Goal: Check status

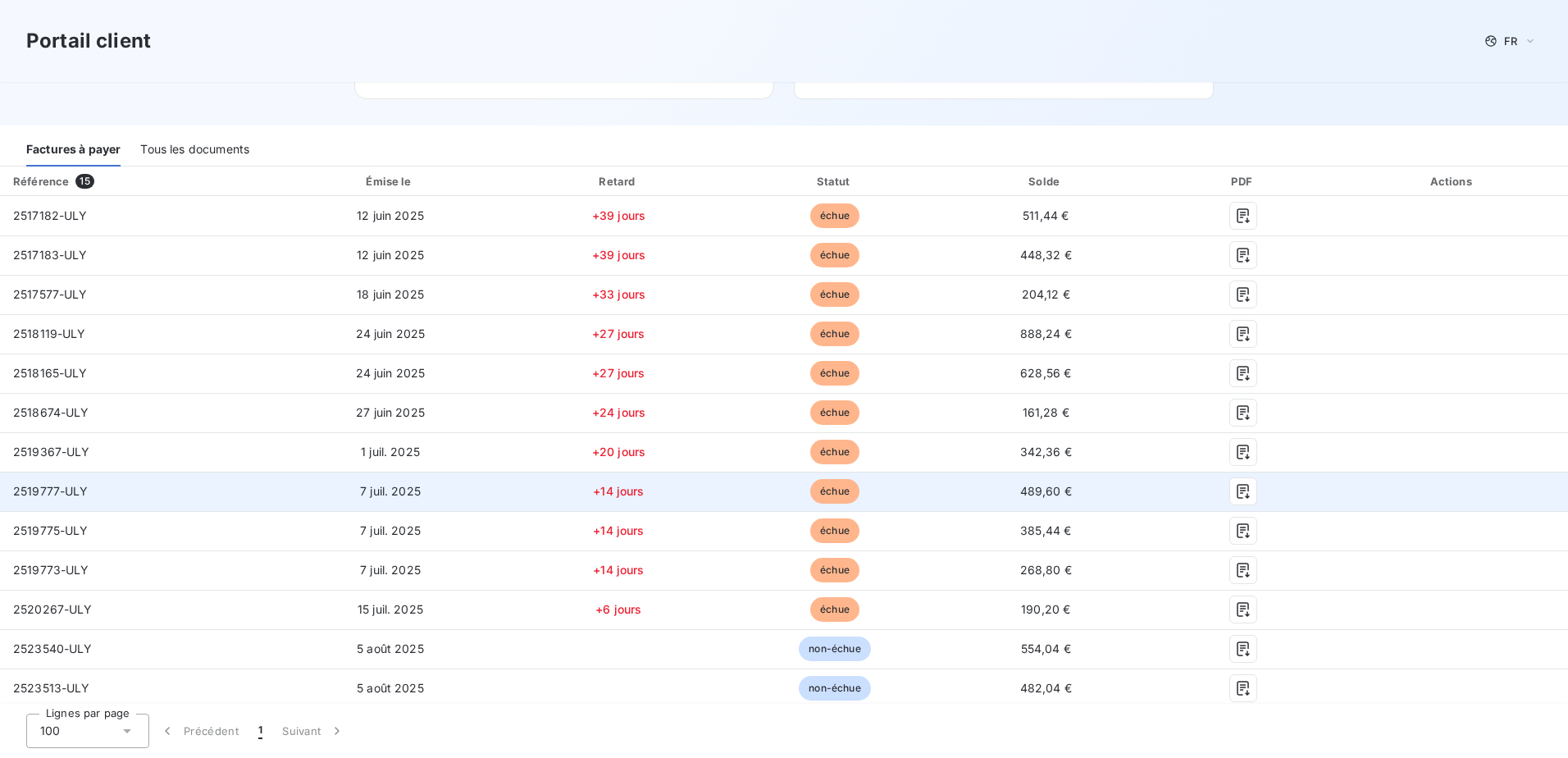
scroll to position [164, 0]
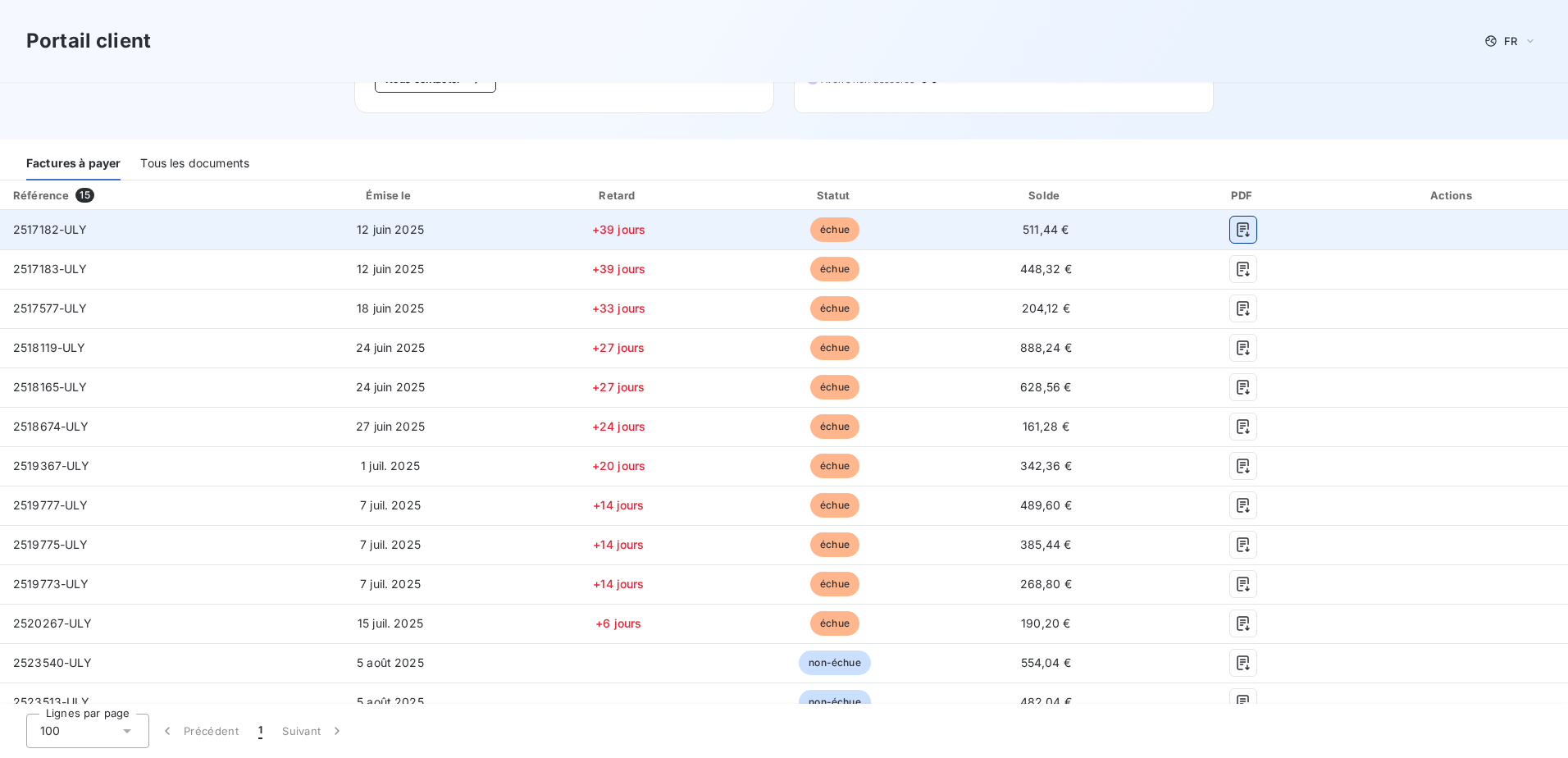
click at [1235, 222] on icon "button" at bounding box center [1243, 230] width 17 height 17
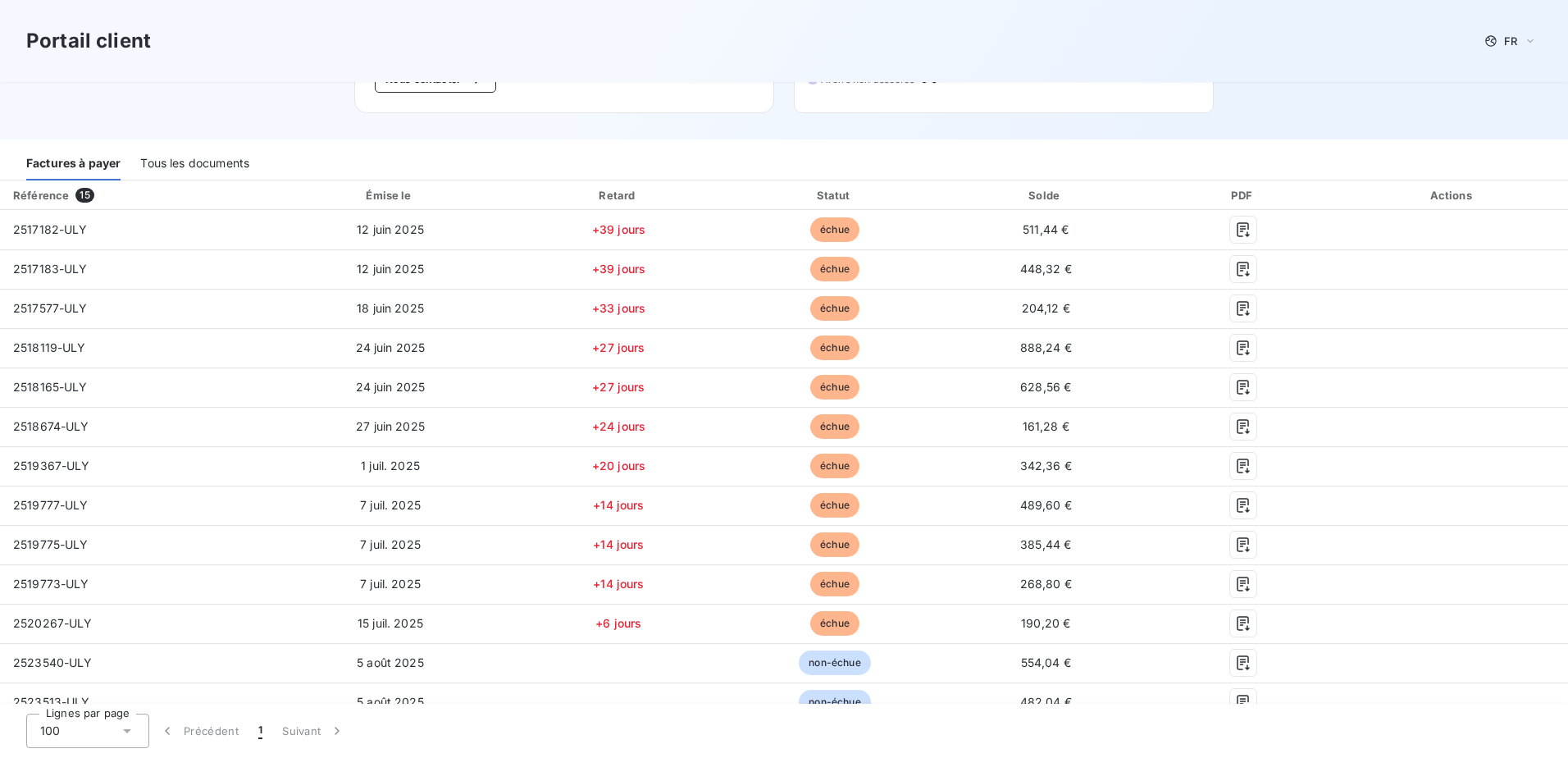
click at [1342, 146] on div "Factures à payer Tous les documents" at bounding box center [784, 163] width 1568 height 34
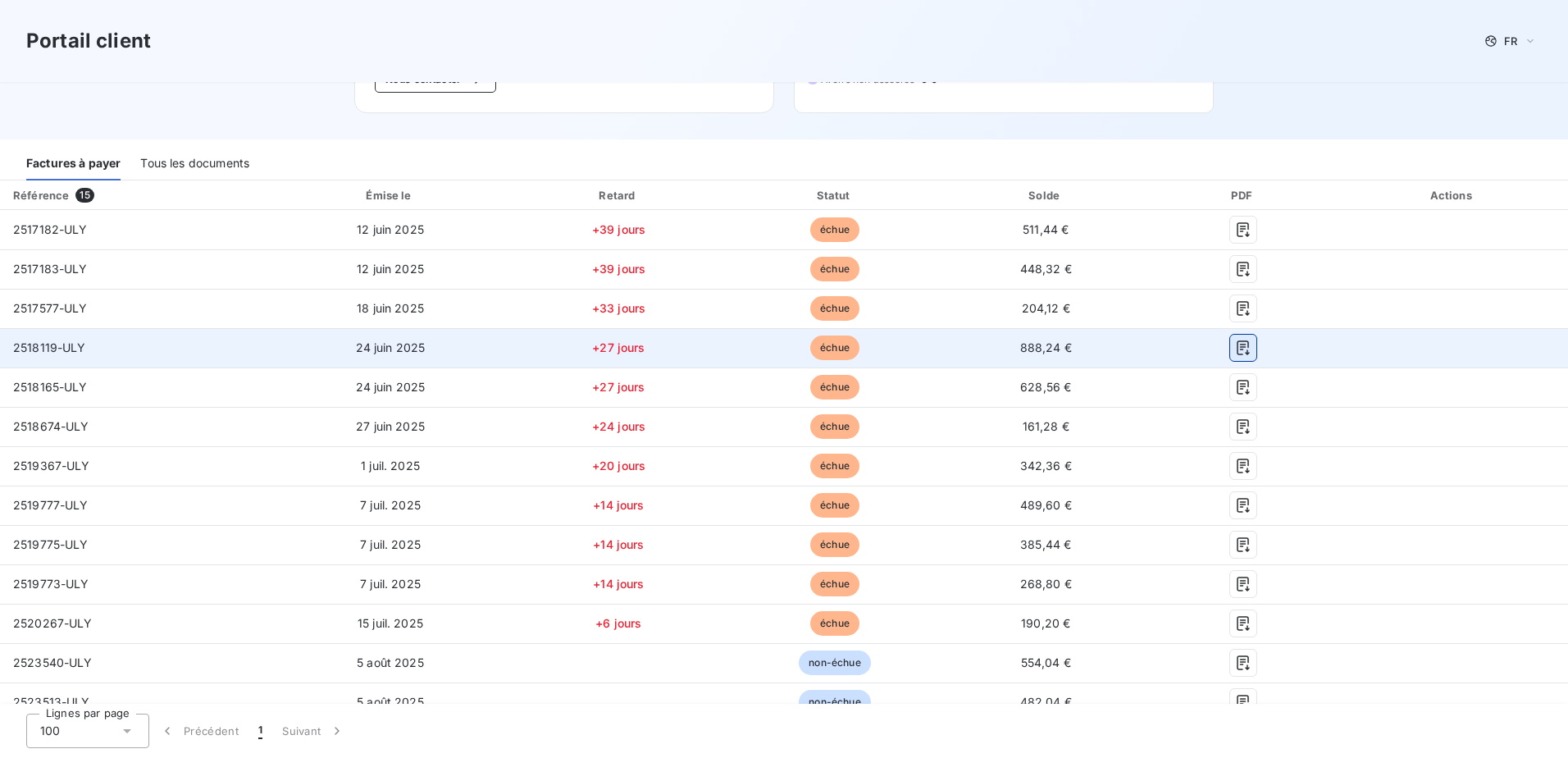
click at [1235, 339] on icon "button" at bounding box center [1243, 348] width 17 height 17
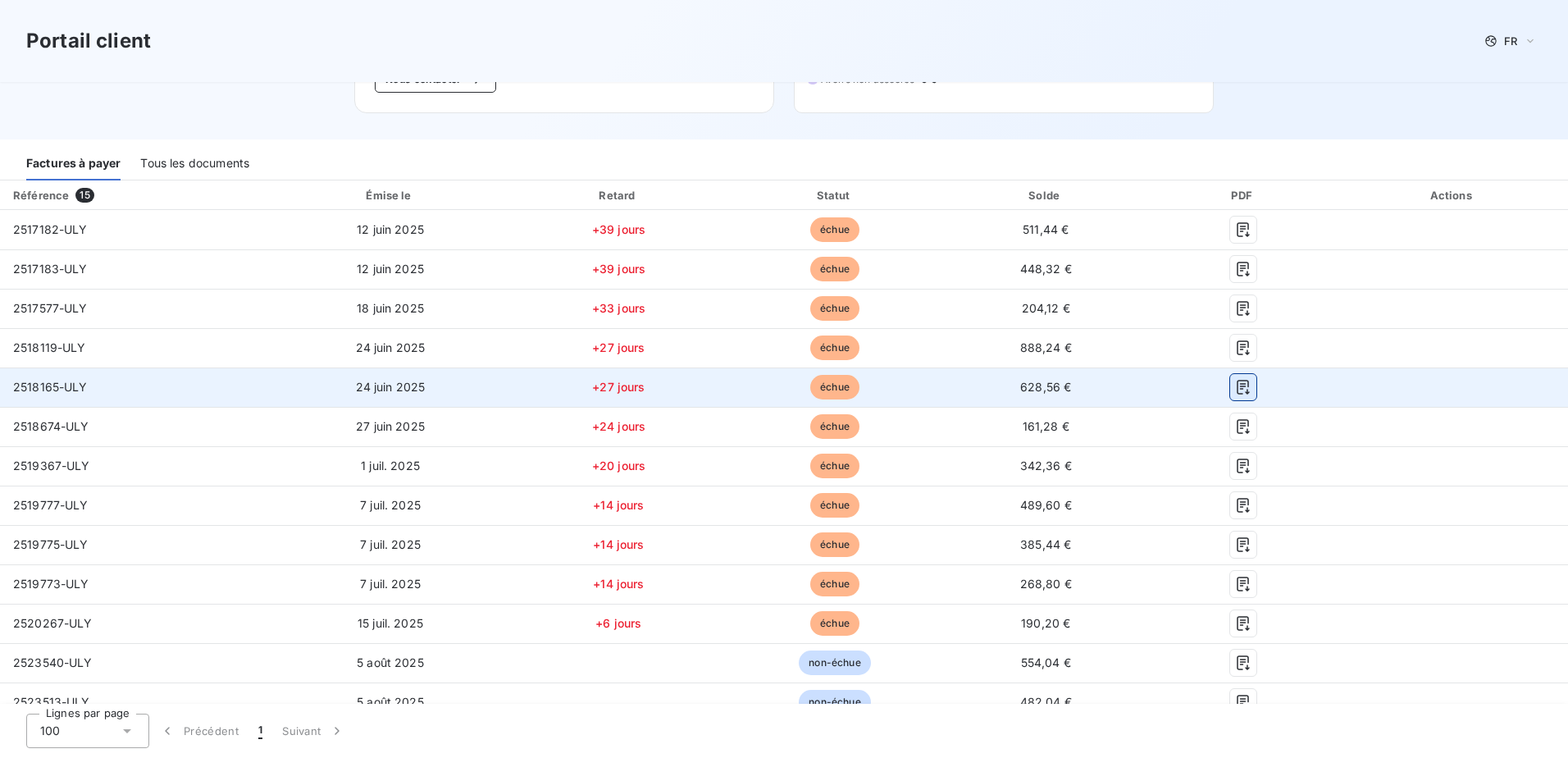
click at [1241, 379] on icon "button" at bounding box center [1243, 387] width 17 height 17
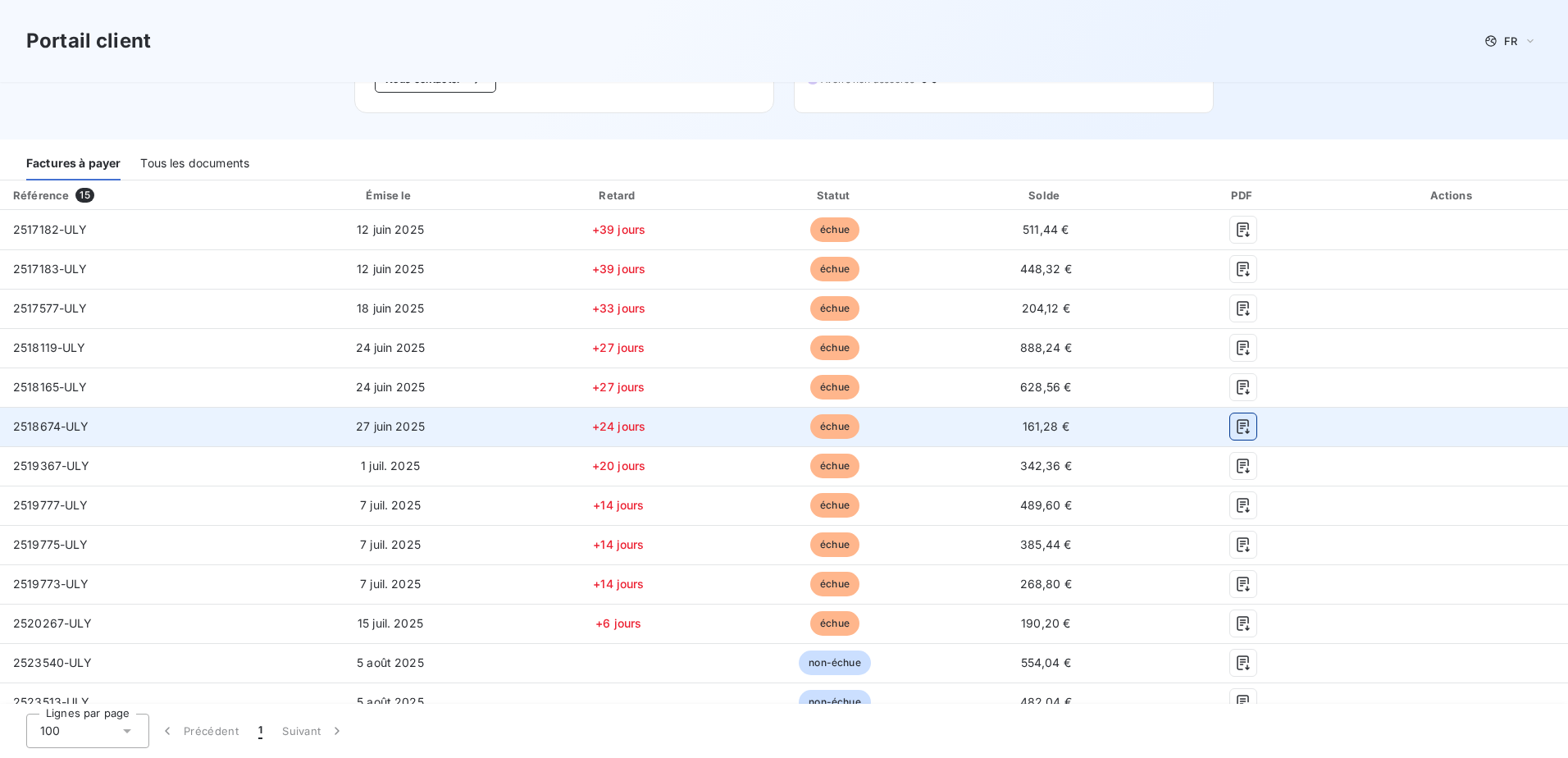
click at [1237, 419] on icon "button" at bounding box center [1242, 426] width 13 height 15
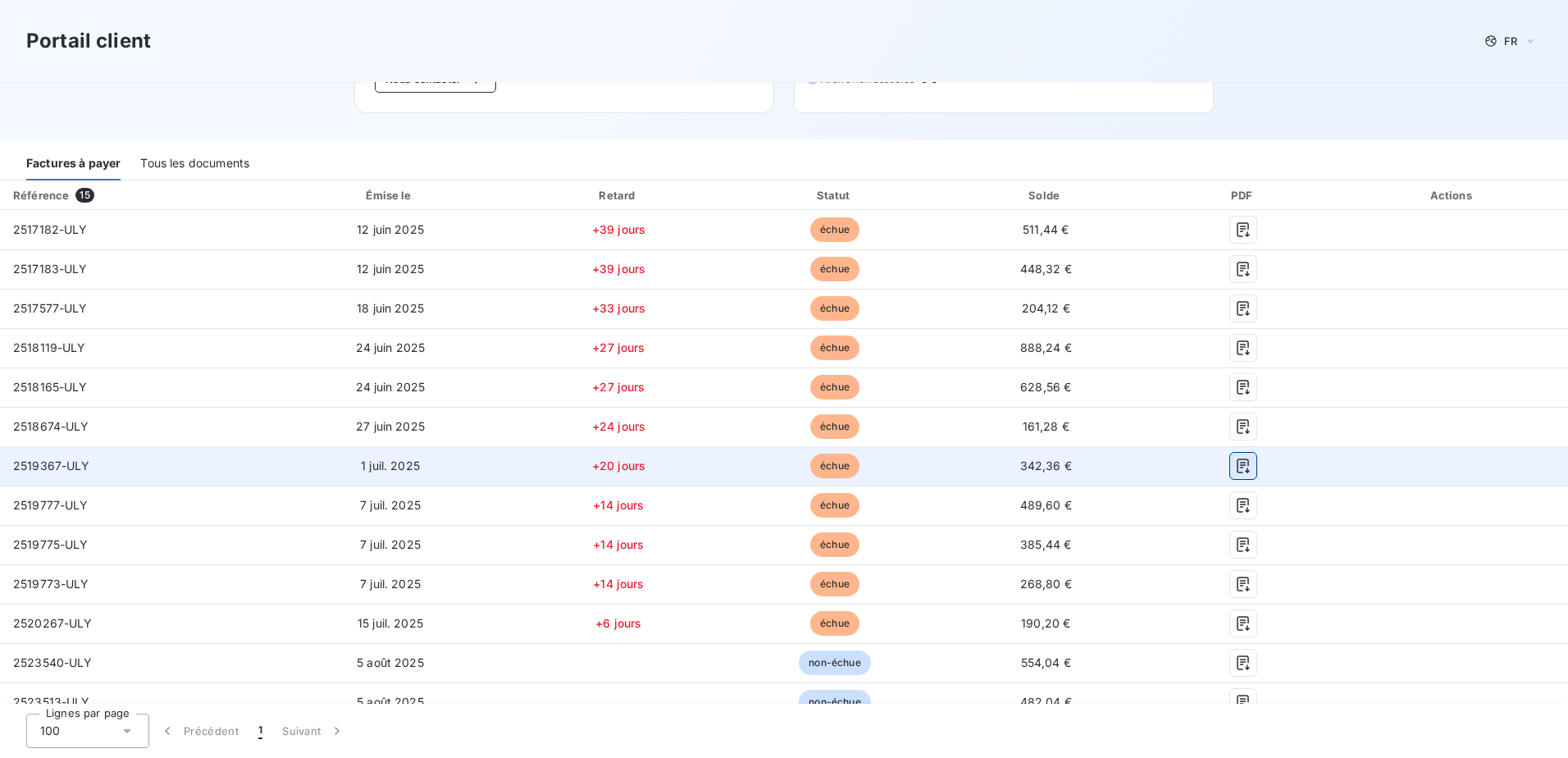
click at [1236, 458] on icon "button" at bounding box center [1242, 466] width 13 height 15
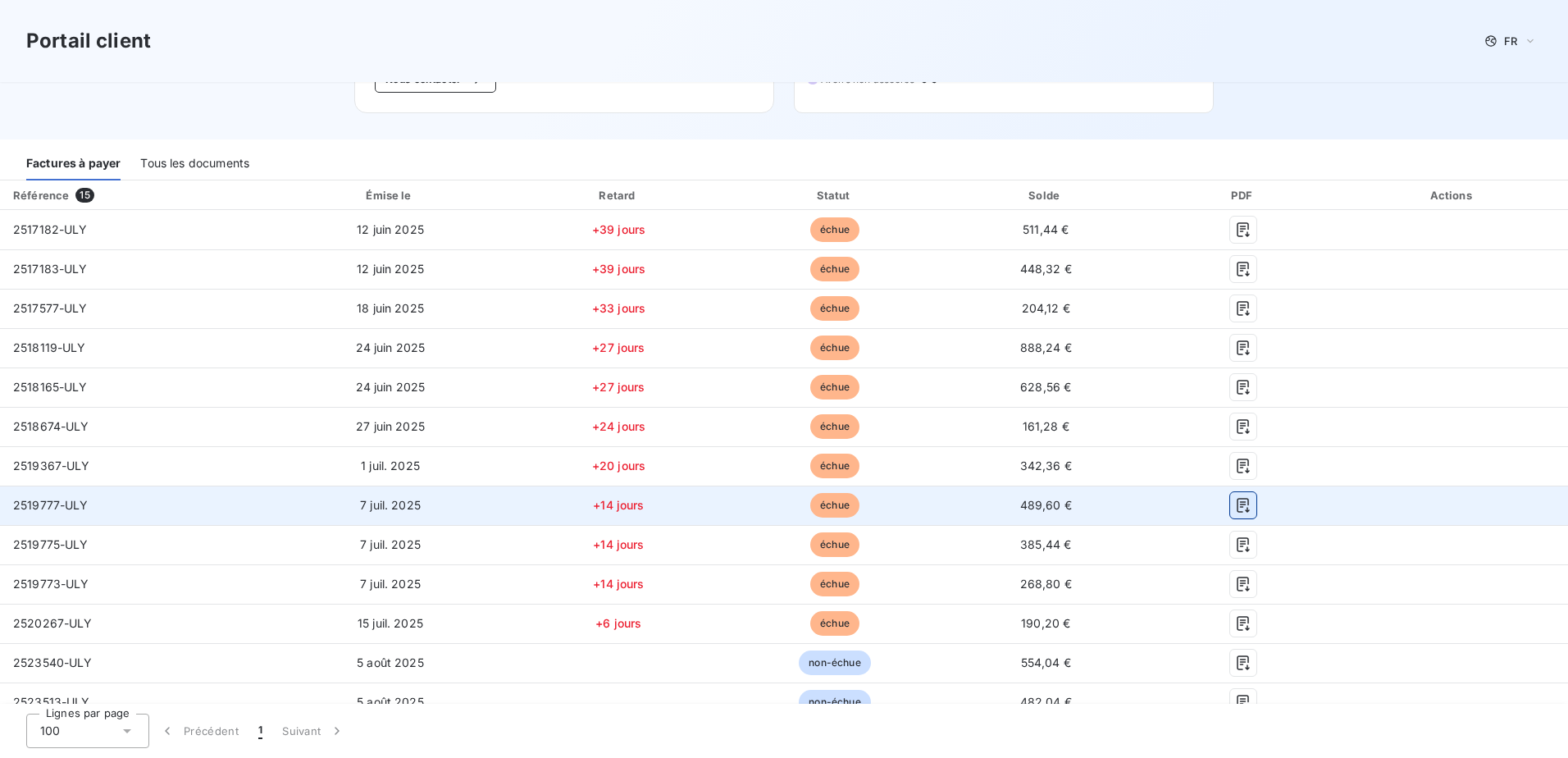
click at [1235, 497] on icon "button" at bounding box center [1243, 505] width 17 height 17
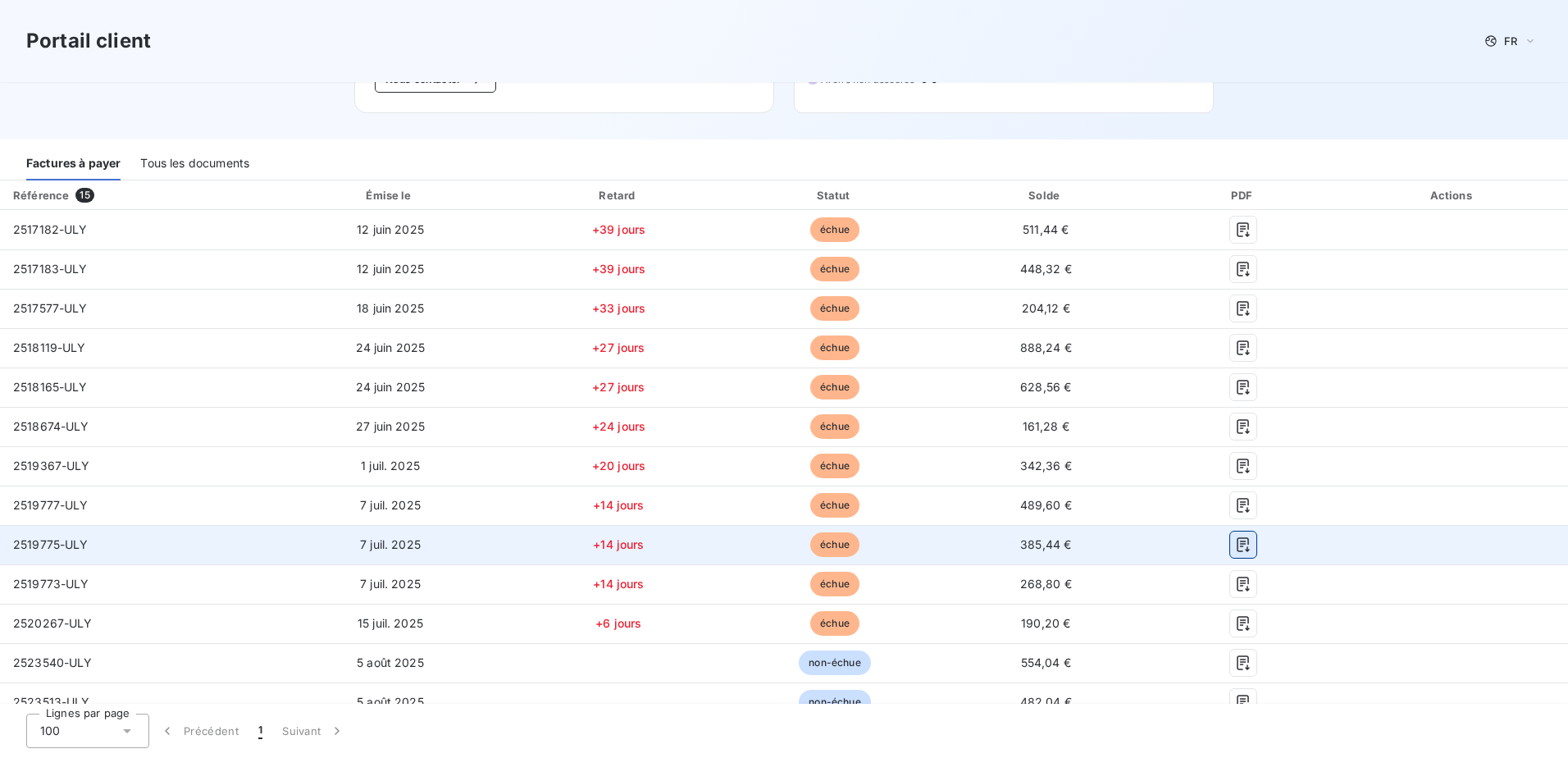
click at [1235, 536] on icon "button" at bounding box center [1243, 545] width 17 height 17
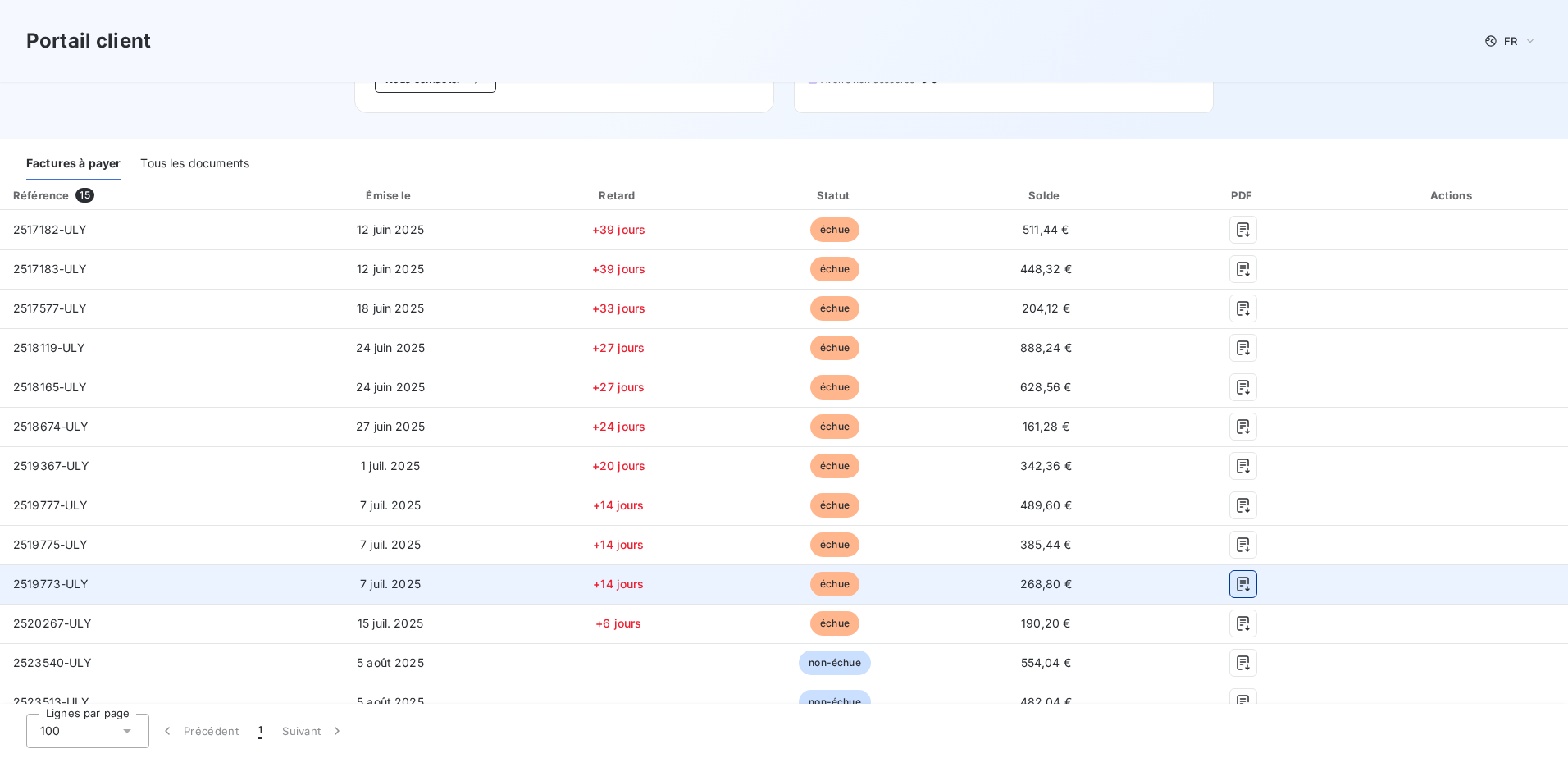
click at [1237, 576] on icon "button" at bounding box center [1243, 584] width 17 height 17
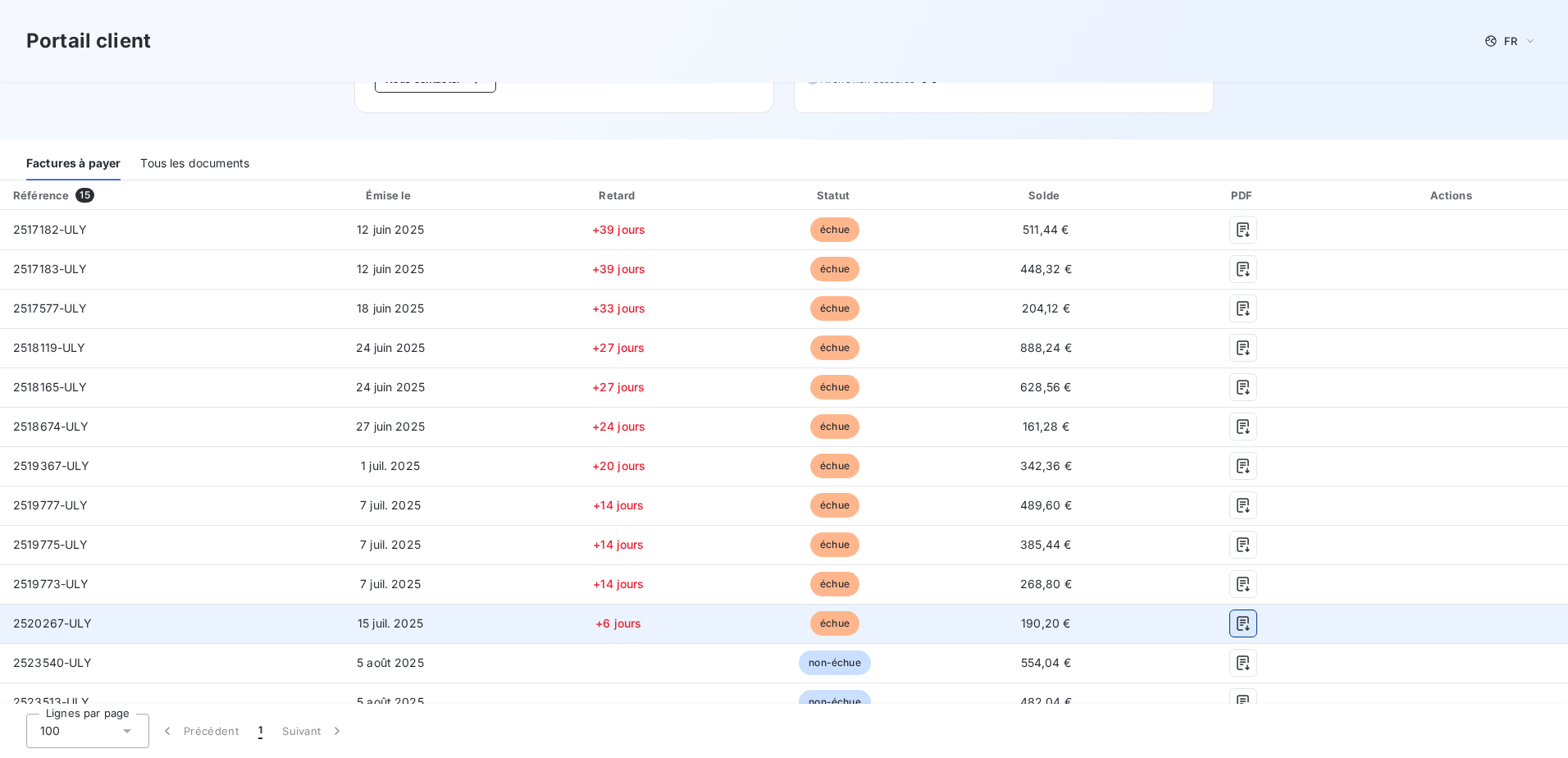
click at [1235, 616] on icon "button" at bounding box center [1243, 624] width 17 height 17
